Goal: Find specific page/section

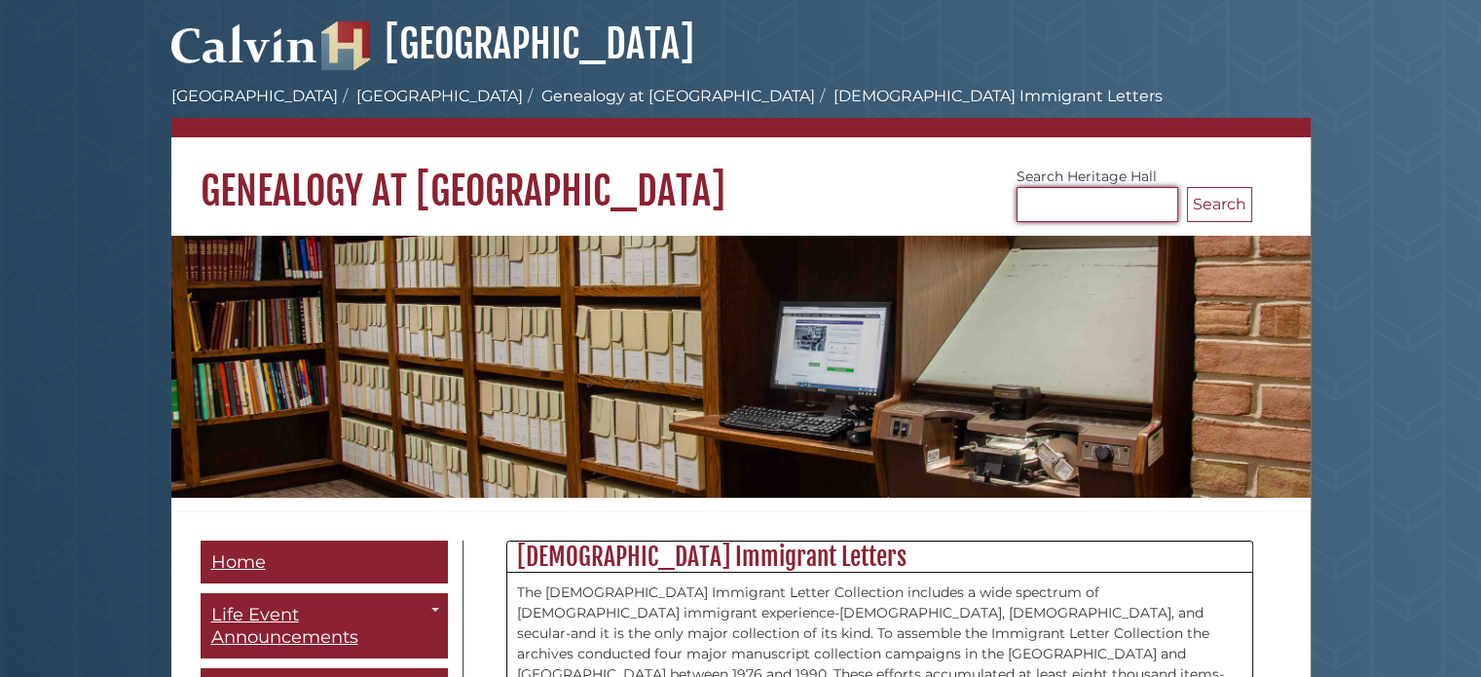
click at [1079, 202] on input "Search [GEOGRAPHIC_DATA]" at bounding box center [1097, 204] width 162 height 35
type input "*******"
click at [1187, 187] on button "Search" at bounding box center [1219, 204] width 65 height 35
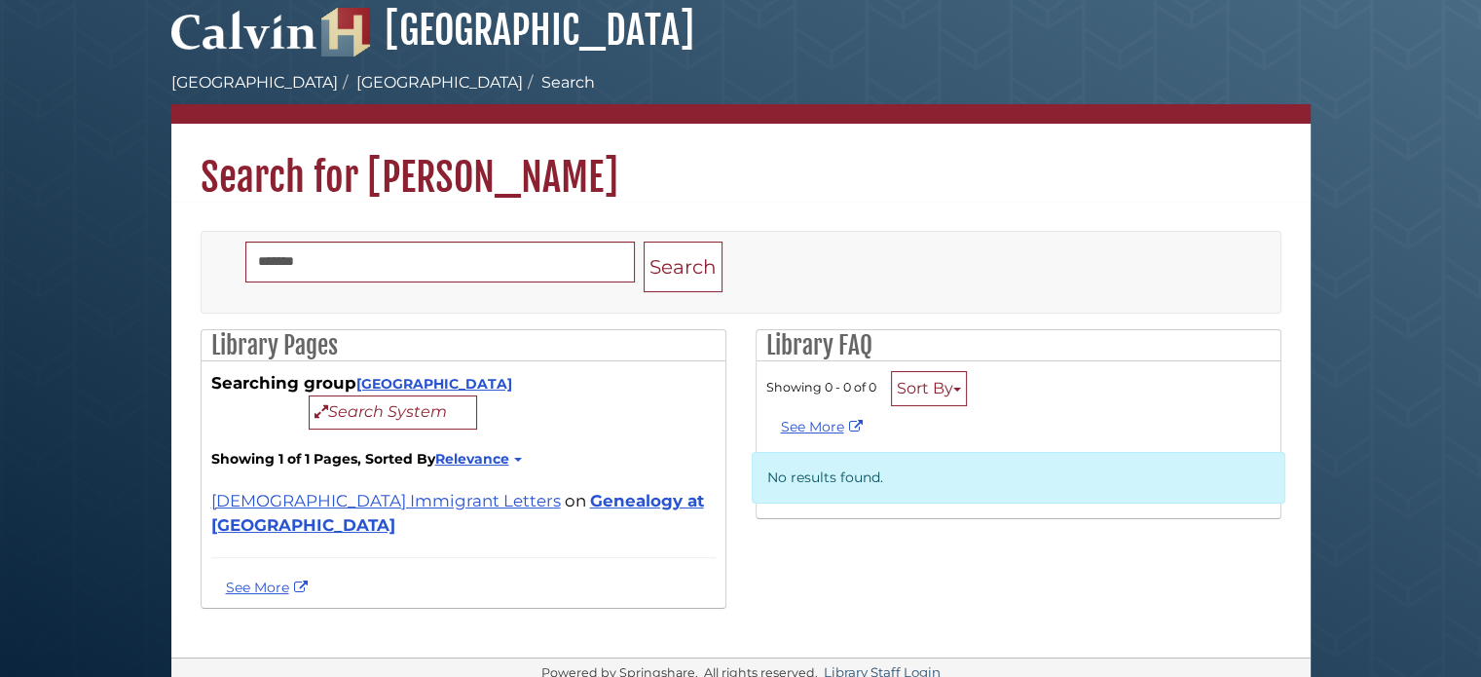
scroll to position [18, 0]
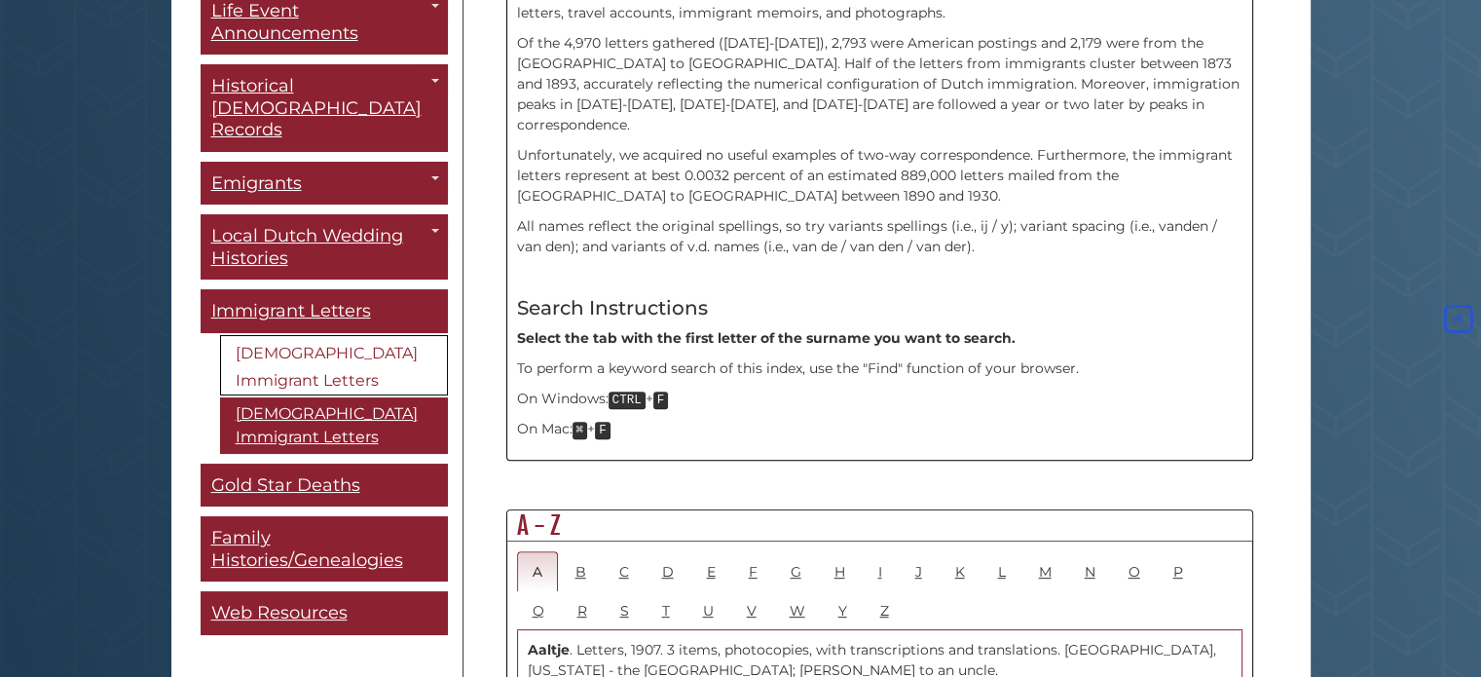
scroll to position [97, 0]
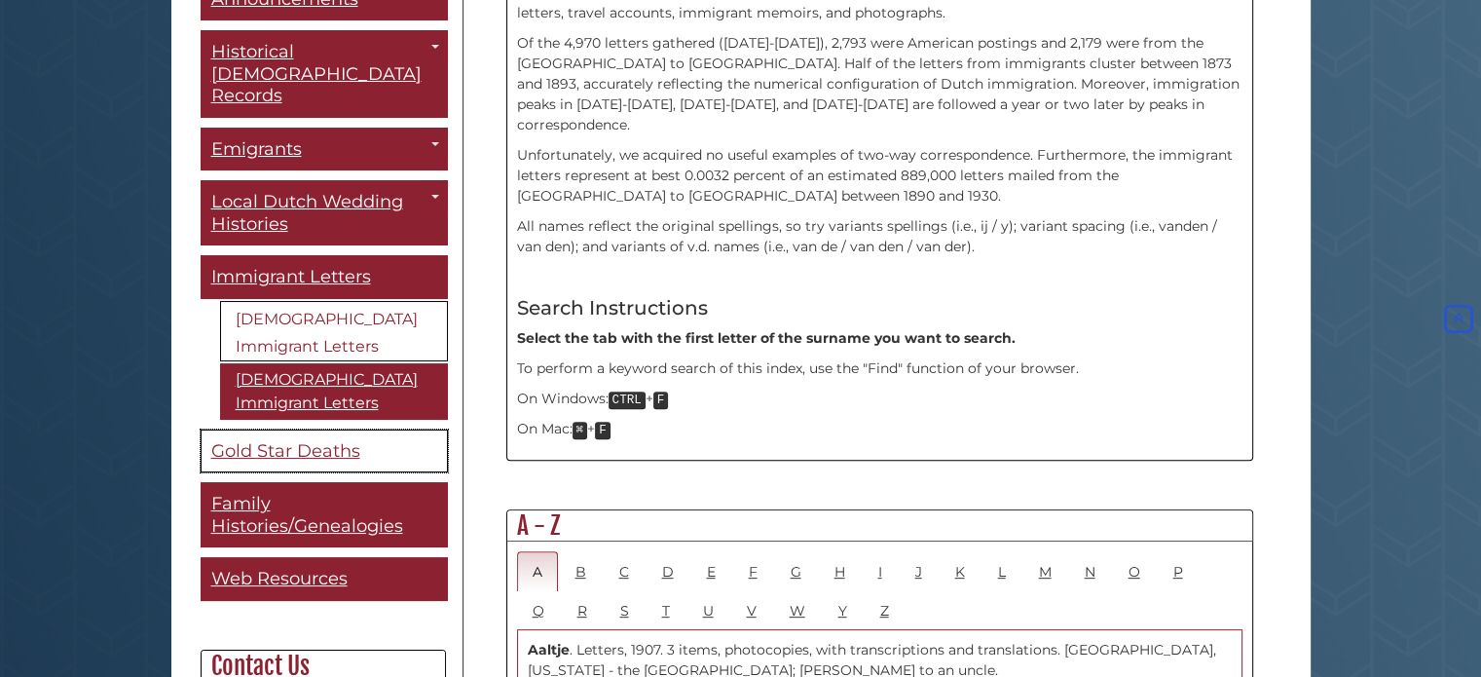
click at [238, 440] on span "Gold Star Deaths" at bounding box center [285, 450] width 149 height 21
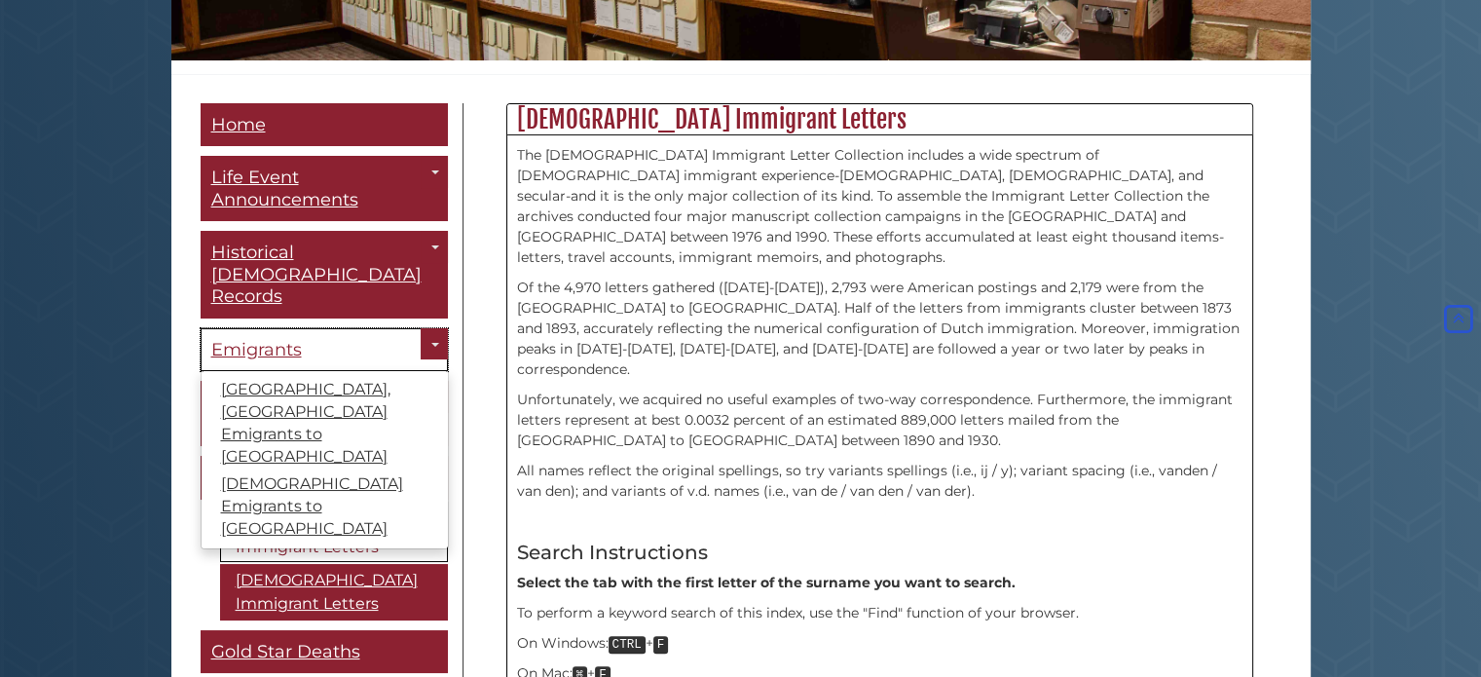
scroll to position [389, 0]
